Goal: Task Accomplishment & Management: Complete application form

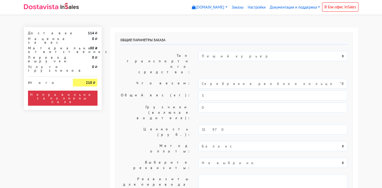
select select "11:00"
select select "20:00"
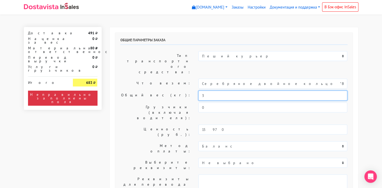
click at [236, 91] on input "3" at bounding box center [273, 96] width 149 height 10
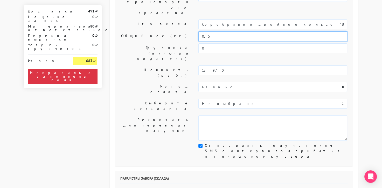
scroll to position [96, 0]
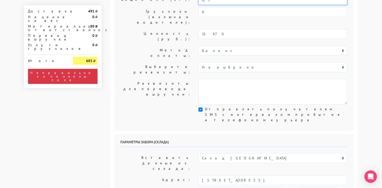
type input "0,5"
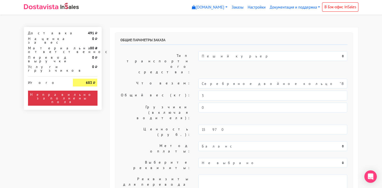
select select "11:00"
select select "20:00"
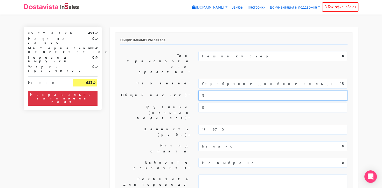
click at [244, 91] on input "3" at bounding box center [273, 96] width 149 height 10
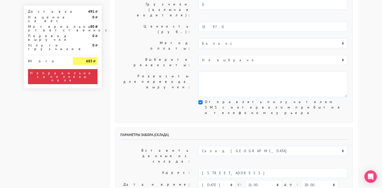
scroll to position [117, 0]
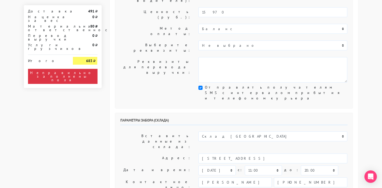
type input "0,5"
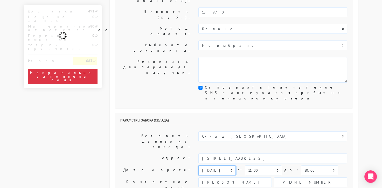
click at [227, 165] on select "сегодня завтра 02.10.2025 03.10.2025 04.10.2025 05.10.2025 06.10.2025 07.10.202…" at bounding box center [217, 170] width 37 height 10
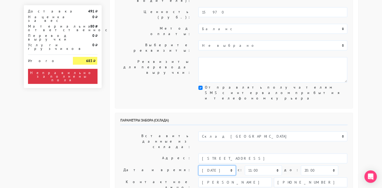
select select "01.10.2025"
click at [199, 165] on select "сегодня завтра 02.10.2025 03.10.2025 04.10.2025 05.10.2025 06.10.2025 07.10.202…" at bounding box center [217, 170] width 37 height 10
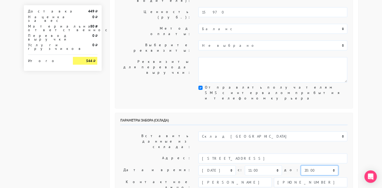
click at [301, 165] on select "00:00 00:30 01:00 01:30 02:00 02:30 03:00 03:30 04:00 04:30 05:00 05:30 06:00 0…" at bounding box center [319, 170] width 37 height 10
select select "12:00"
click at [301, 165] on select "00:00 00:30 01:00 01:30 02:00 02:30 03:00 03:30 04:00 04:30 05:00 05:30 06:00 0…" at bounding box center [319, 170] width 37 height 10
click at [244, 177] on input "[PERSON_NAME]" at bounding box center [235, 182] width 73 height 10
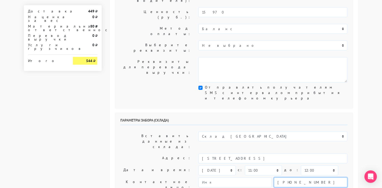
click at [290, 177] on input "[PHONE_NUMBER]" at bounding box center [310, 182] width 73 height 10
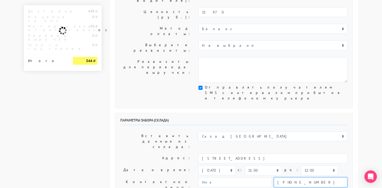
click at [290, 177] on input "[PHONE_NUMBER]" at bounding box center [310, 182] width 73 height 10
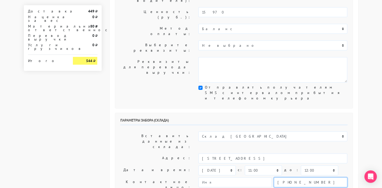
click at [290, 177] on input "[PHONE_NUMBER]" at bounding box center [310, 182] width 73 height 10
click at [290, 177] on input "text" at bounding box center [310, 182] width 73 height 10
type input "9234443831"
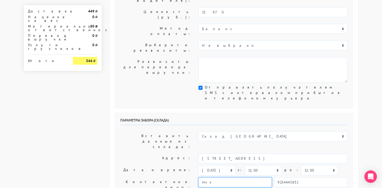
click at [227, 177] on input "text" at bounding box center [235, 182] width 73 height 10
type input "менеджер"
type textarea "Работаем с 11 утра, забрать раньше нельзя. Магазин sbleskom"
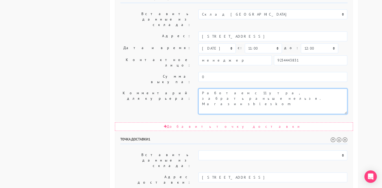
scroll to position [251, 0]
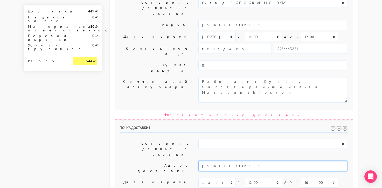
click at [292, 161] on input "[STREET_ADDRESS]" at bounding box center [273, 166] width 149 height 10
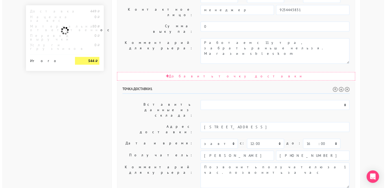
scroll to position [0, 0]
